Goal: Information Seeking & Learning: Learn about a topic

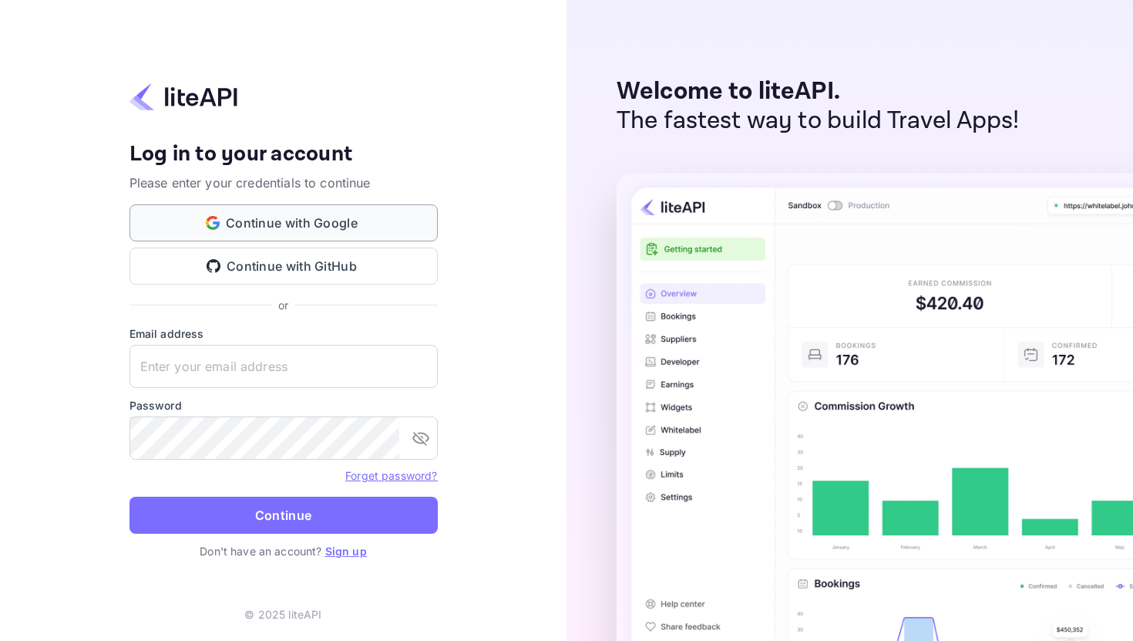
click at [301, 217] on button "Continue with Google" at bounding box center [284, 222] width 308 height 37
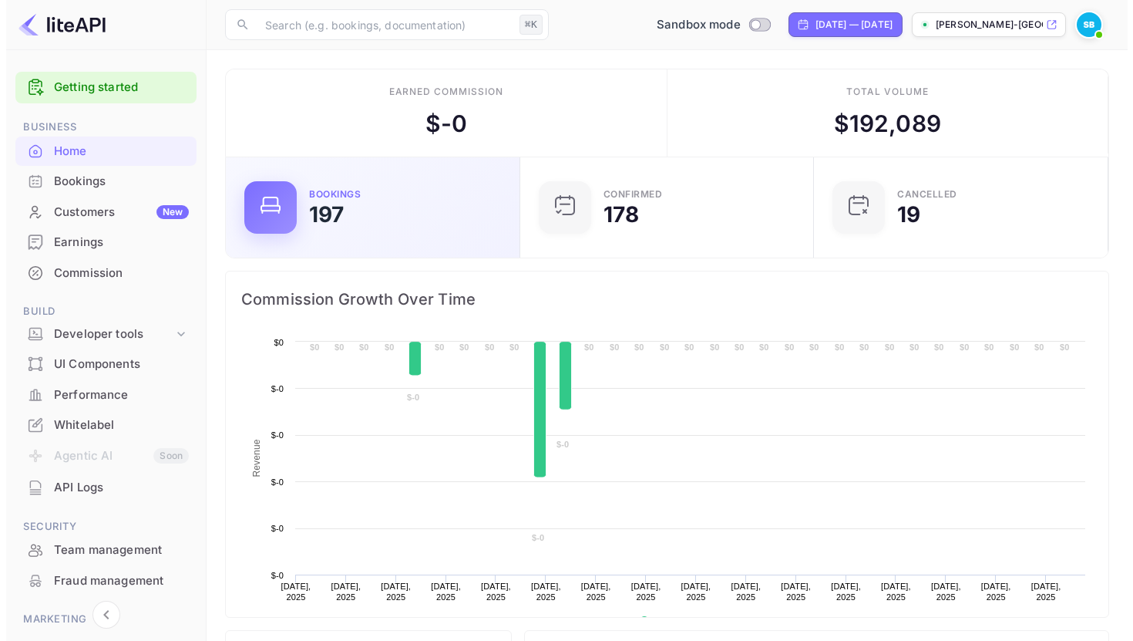
scroll to position [239, 274]
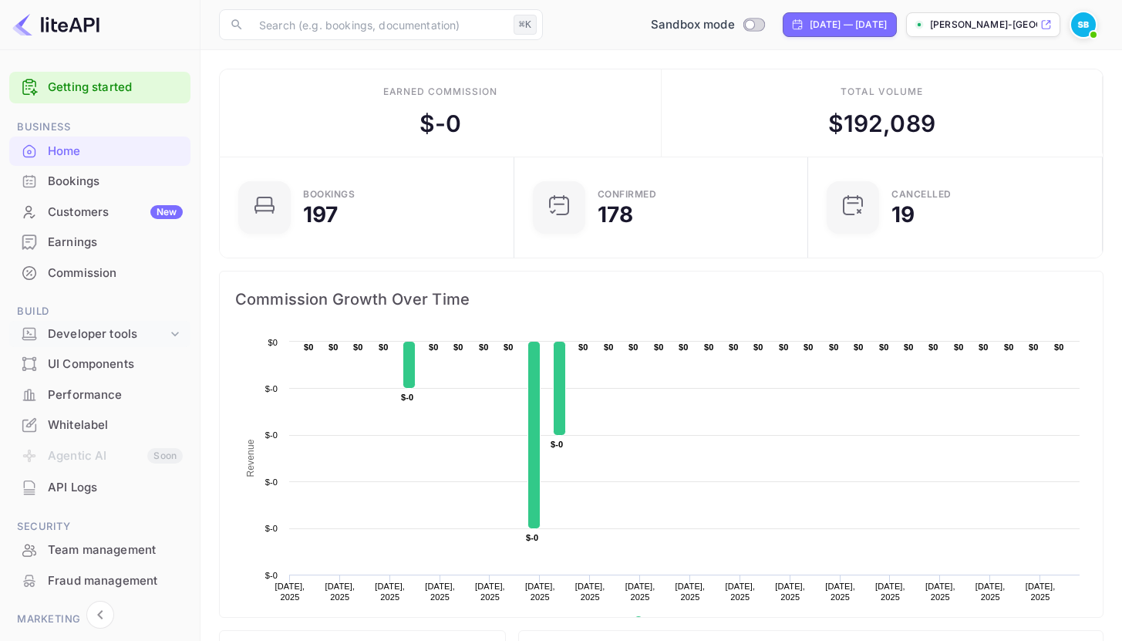
click at [99, 340] on div "Developer tools" at bounding box center [108, 334] width 120 height 18
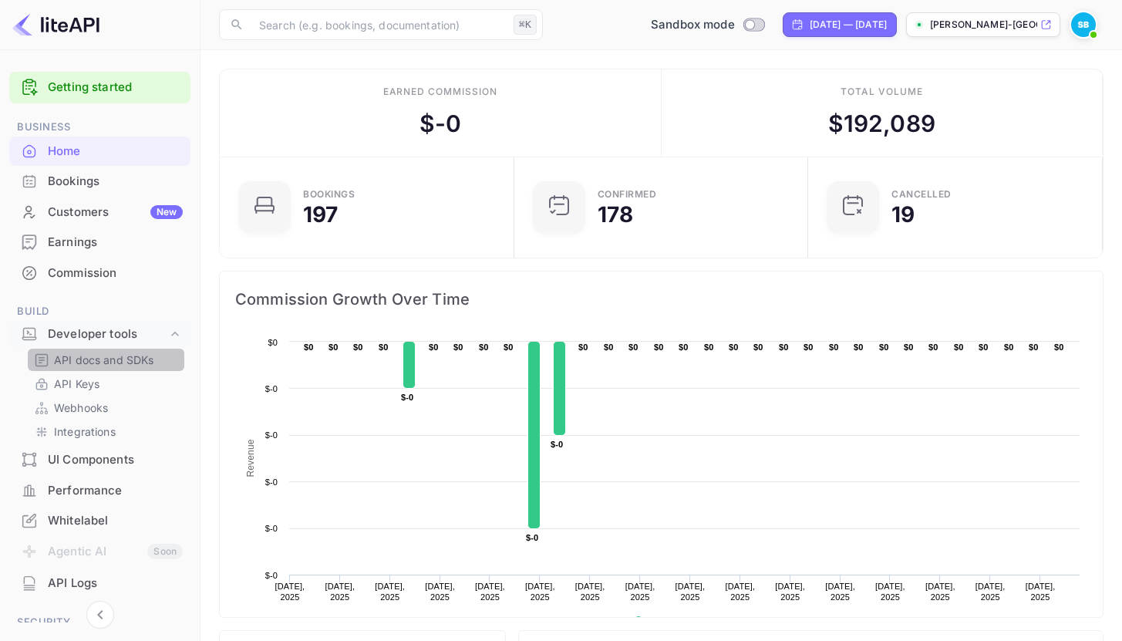
click at [109, 352] on p "API docs and SDKs" at bounding box center [104, 360] width 100 height 16
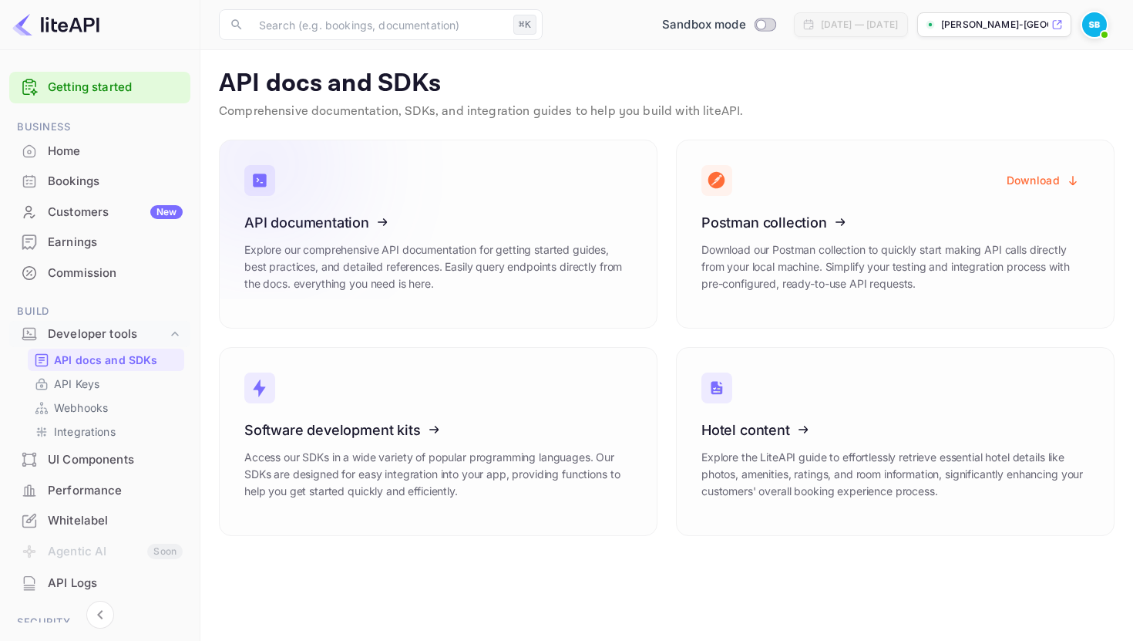
click at [383, 234] on icon at bounding box center [340, 219] width 240 height 159
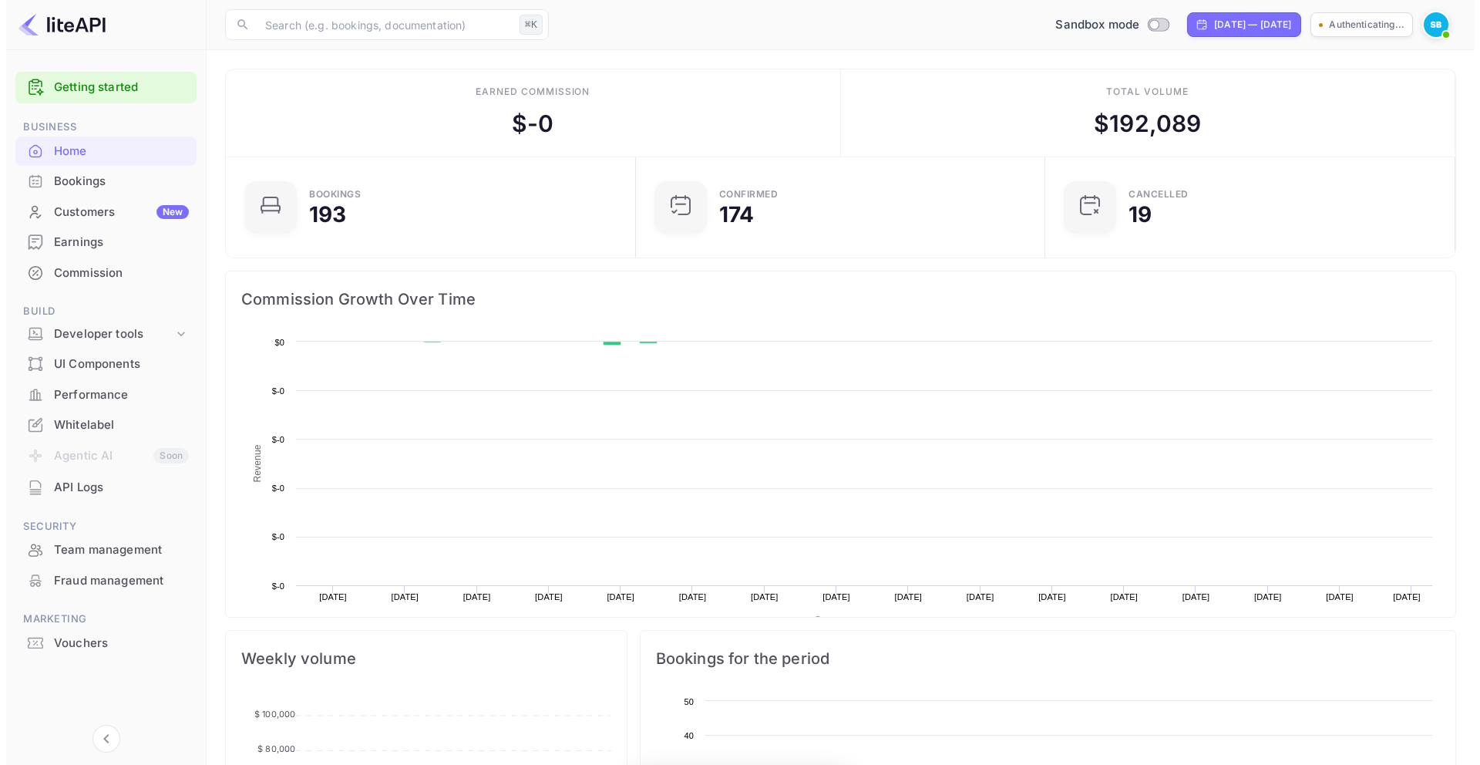
scroll to position [239, 389]
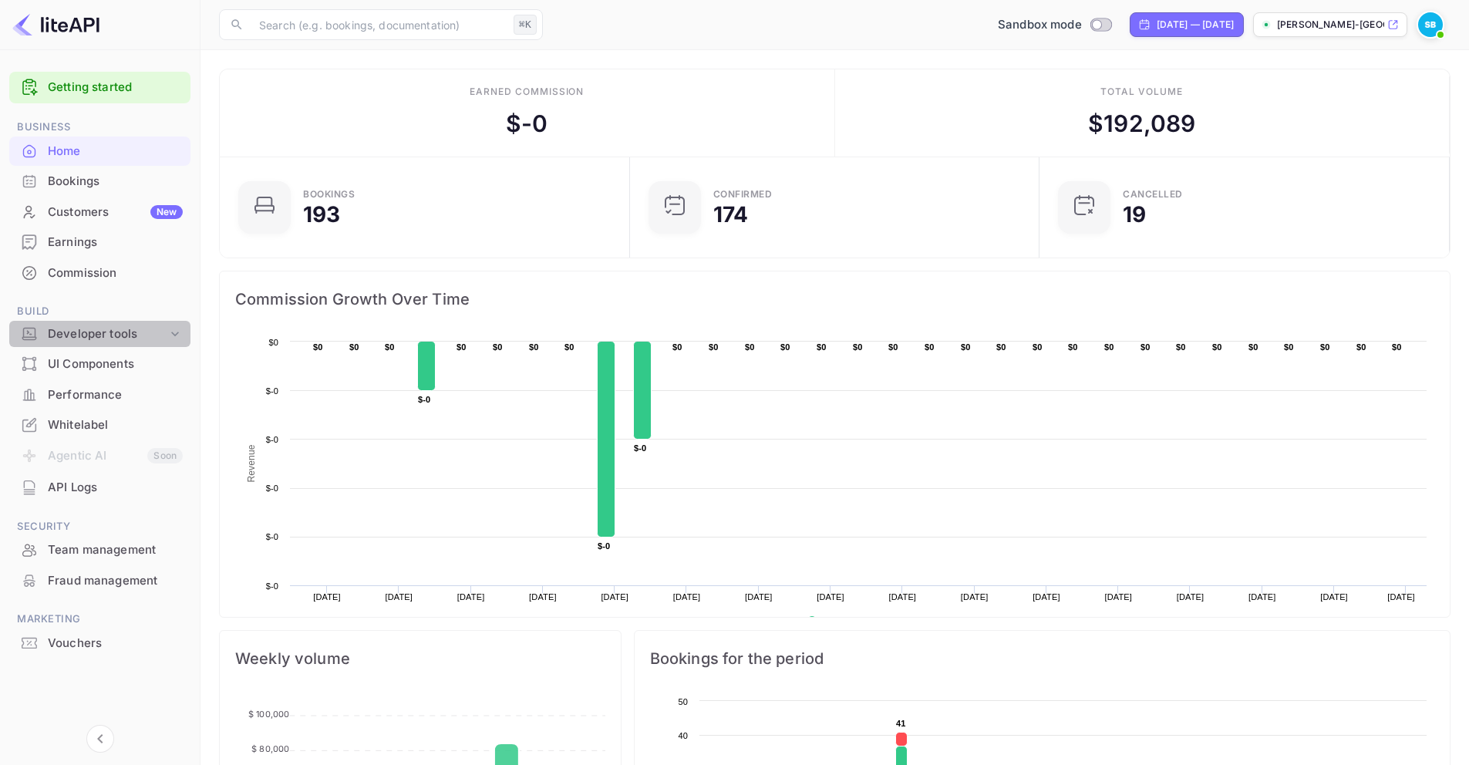
click at [87, 339] on div "Developer tools" at bounding box center [108, 334] width 120 height 18
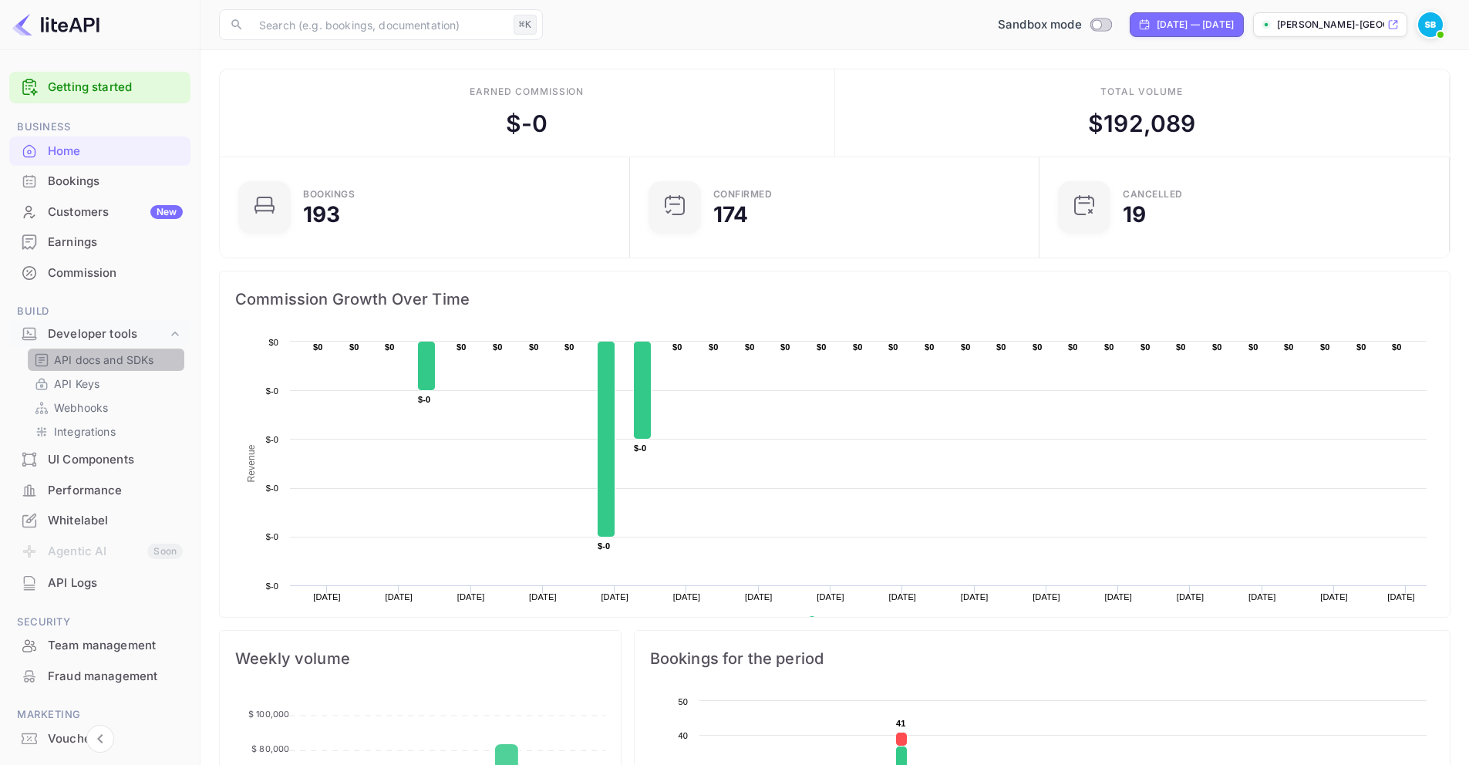
click at [100, 359] on p "API docs and SDKs" at bounding box center [104, 360] width 100 height 16
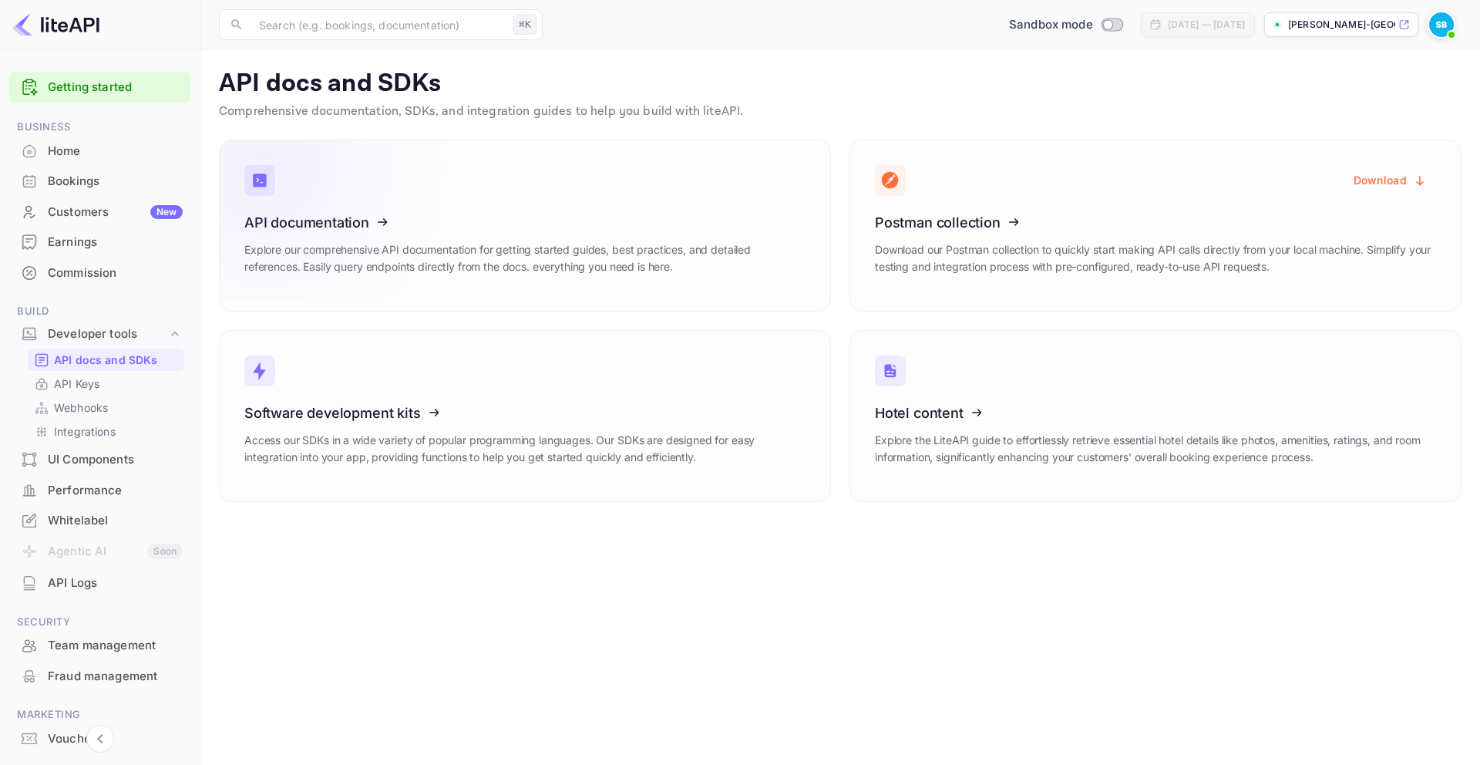
click at [329, 268] on icon at bounding box center [340, 219] width 240 height 159
